Goal: Task Accomplishment & Management: Manage account settings

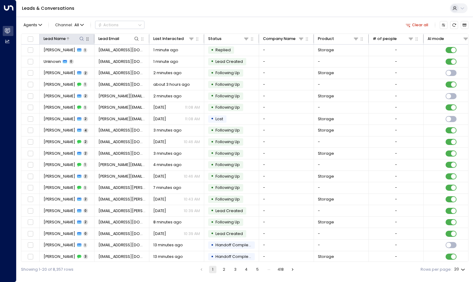
click at [82, 37] on icon at bounding box center [81, 38] width 5 height 5
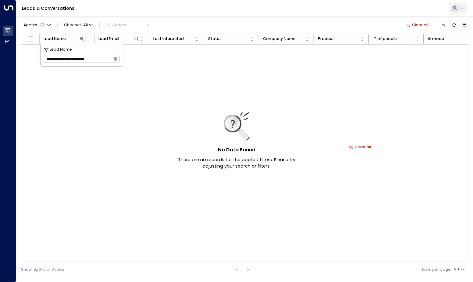
drag, startPoint x: 105, startPoint y: 57, endPoint x: 71, endPoint y: 62, distance: 34.2
click at [71, 62] on input "**********" at bounding box center [78, 59] width 68 height 11
type input "**********"
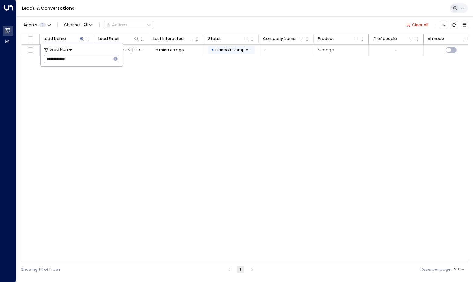
click at [152, 102] on div "Lead Name Lead Email Last Interacted Status Company Name Product # of people AI…" at bounding box center [244, 148] width 447 height 228
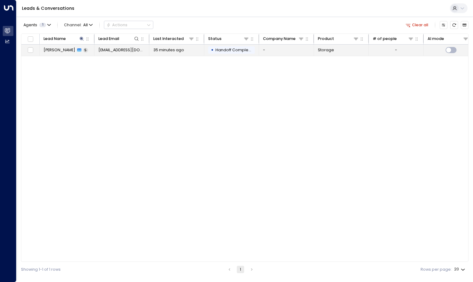
click at [90, 49] on td "[PERSON_NAME] 5" at bounding box center [67, 49] width 55 height 11
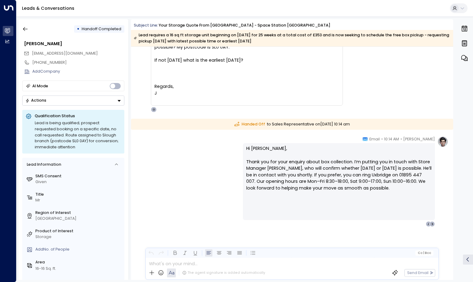
scroll to position [691, 0]
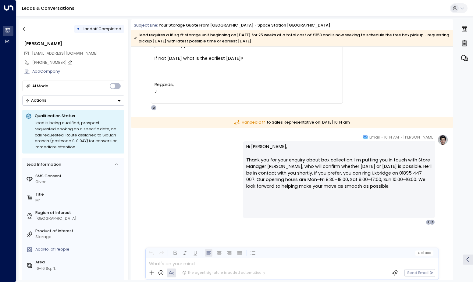
click at [67, 62] on icon at bounding box center [69, 62] width 5 height 5
drag, startPoint x: 66, startPoint y: 62, endPoint x: 35, endPoint y: 64, distance: 30.2
click at [35, 64] on input "**********" at bounding box center [77, 63] width 91 height 6
click at [25, 30] on icon "button" at bounding box center [25, 29] width 6 height 6
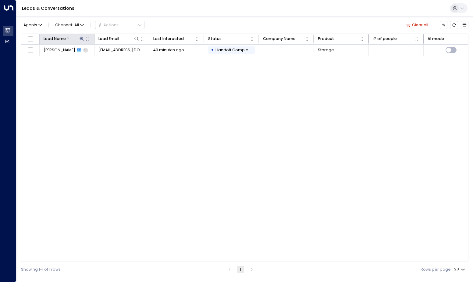
click at [82, 39] on icon at bounding box center [82, 39] width 4 height 4
drag, startPoint x: 116, startPoint y: 58, endPoint x: 94, endPoint y: 59, distance: 22.6
click at [116, 58] on icon "button" at bounding box center [116, 59] width 4 height 4
click at [90, 59] on input "text" at bounding box center [82, 59] width 76 height 11
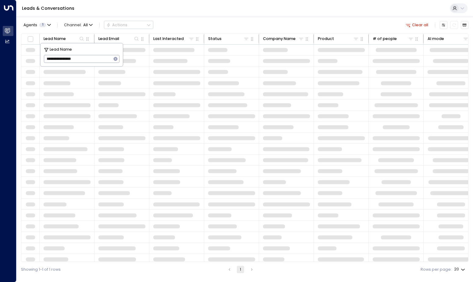
type input "**********"
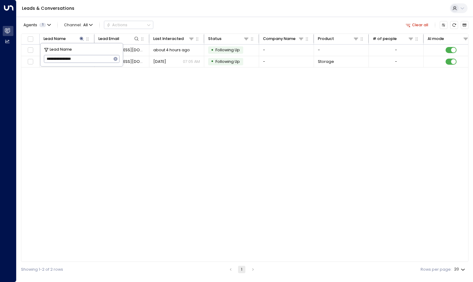
click at [172, 102] on div "Lead Name Lead Email Last Interacted Status Company Name Product # of people AI…" at bounding box center [244, 148] width 447 height 228
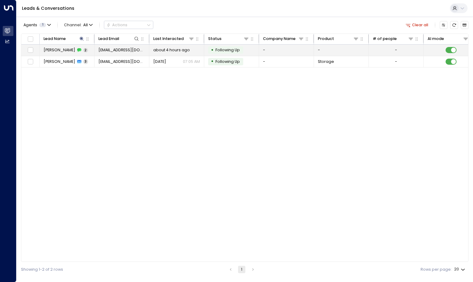
click at [110, 52] on span "[EMAIL_ADDRESS][DOMAIN_NAME]" at bounding box center [121, 49] width 47 height 5
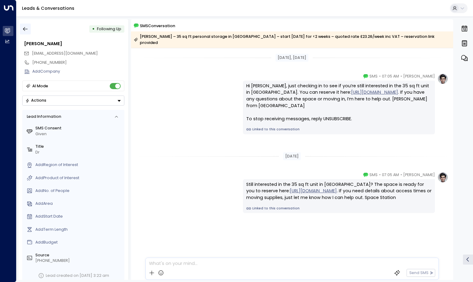
click at [26, 31] on icon "button" at bounding box center [25, 29] width 6 height 6
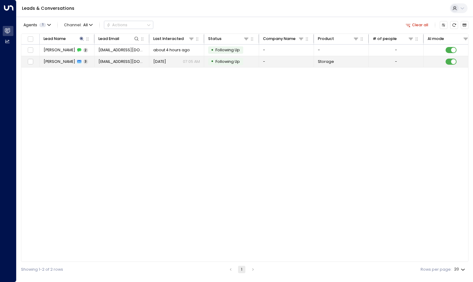
click at [77, 60] on icon at bounding box center [79, 61] width 4 height 3
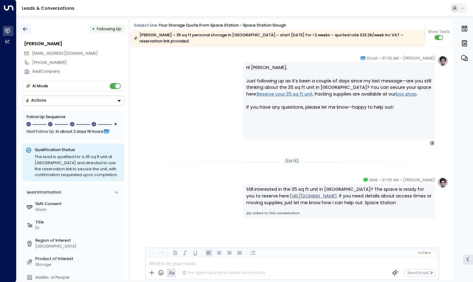
click at [25, 29] on icon "button" at bounding box center [25, 29] width 6 height 6
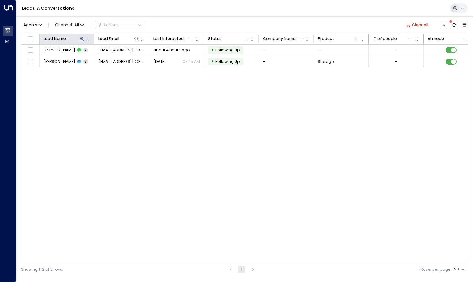
click at [80, 39] on icon at bounding box center [81, 38] width 5 height 5
drag, startPoint x: 91, startPoint y: 59, endPoint x: -1, endPoint y: 59, distance: 92.0
click at [0, 59] on html "**********" at bounding box center [236, 138] width 473 height 277
type input "**********"
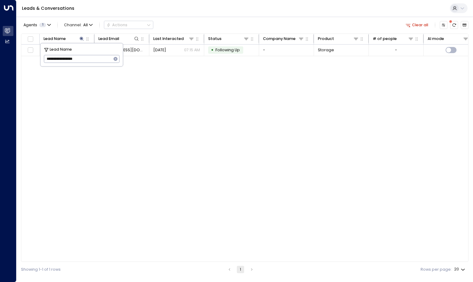
click at [177, 114] on div "Lead Name Lead Email Last Interacted Status Company Name Product # of people AI…" at bounding box center [244, 148] width 447 height 228
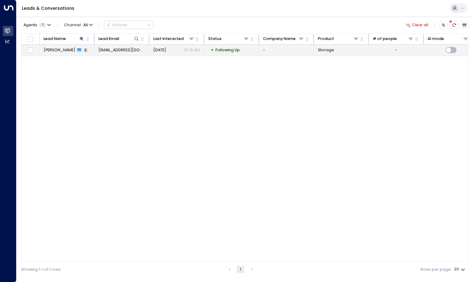
click at [112, 47] on span "[EMAIL_ADDRESS][DOMAIN_NAME]" at bounding box center [121, 49] width 47 height 5
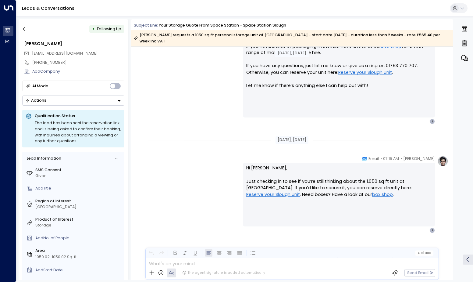
scroll to position [309, 0]
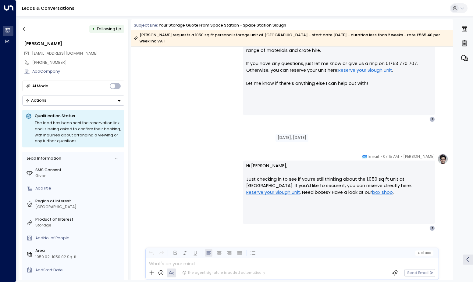
click at [110, 31] on span "Following Up" at bounding box center [109, 28] width 24 height 5
click at [27, 30] on icon "button" at bounding box center [25, 29] width 6 height 6
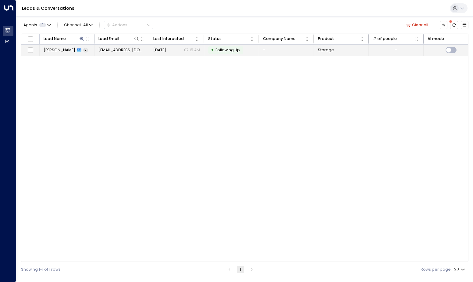
click at [107, 52] on span "[EMAIL_ADDRESS][DOMAIN_NAME]" at bounding box center [121, 49] width 47 height 5
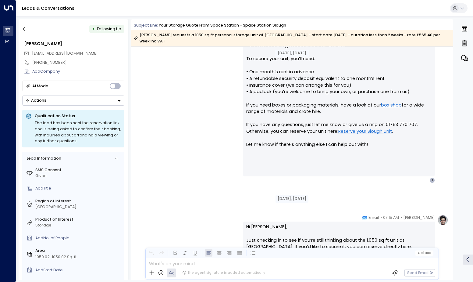
scroll to position [309, 0]
